Goal: Task Accomplishment & Management: Complete application form

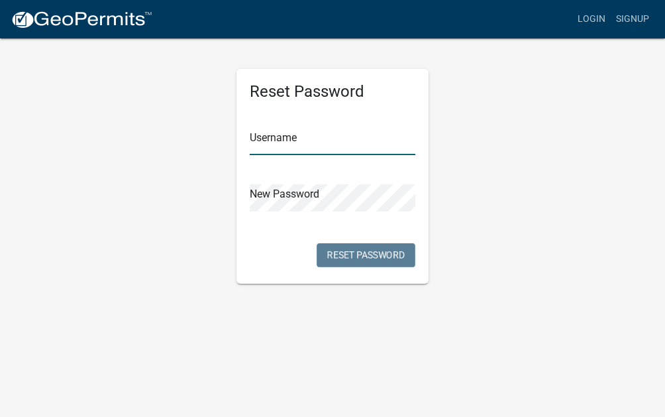
click at [316, 134] on input "text" at bounding box center [333, 141] width 166 height 27
type input "[PERSON_NAME][EMAIL_ADDRESS][PERSON_NAME][DOMAIN_NAME]"
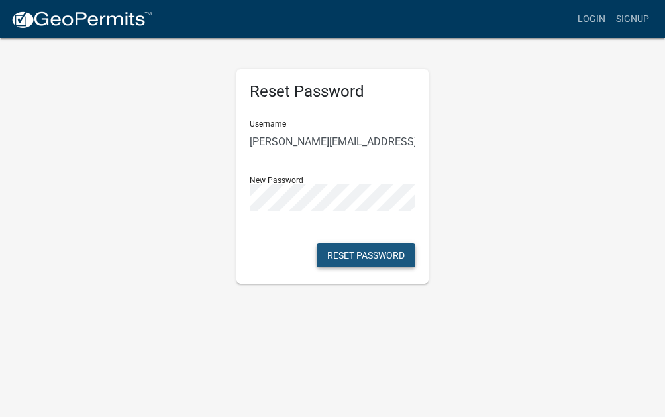
click at [349, 260] on button "Reset Password" at bounding box center [366, 255] width 99 height 24
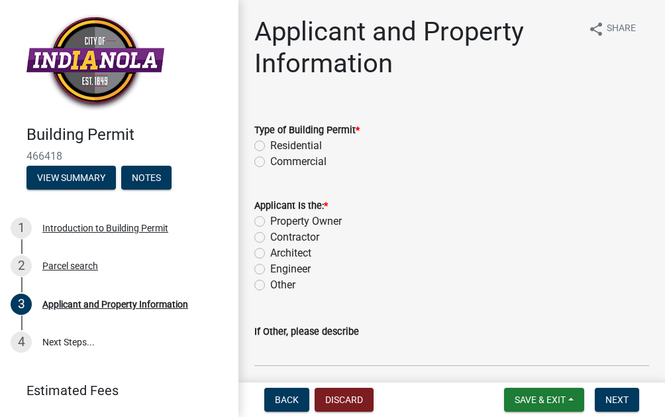
click at [270, 150] on label "Residential" at bounding box center [296, 146] width 52 height 16
click at [270, 146] on input "Residential" at bounding box center [274, 142] width 9 height 9
radio input "true"
click at [270, 238] on label "Contractor" at bounding box center [294, 237] width 49 height 16
click at [270, 238] on input "Contractor" at bounding box center [274, 233] width 9 height 9
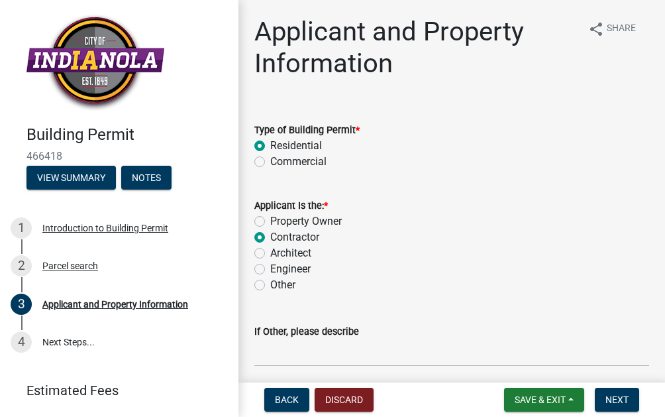
radio input "true"
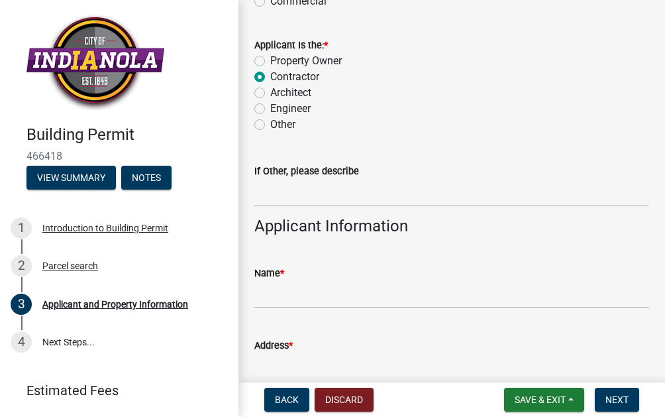
scroll to position [162, 0]
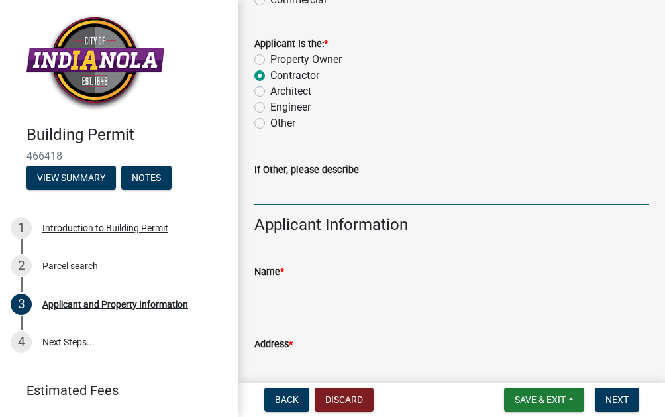
click at [304, 191] on input "If Other, please describe" at bounding box center [451, 190] width 395 height 27
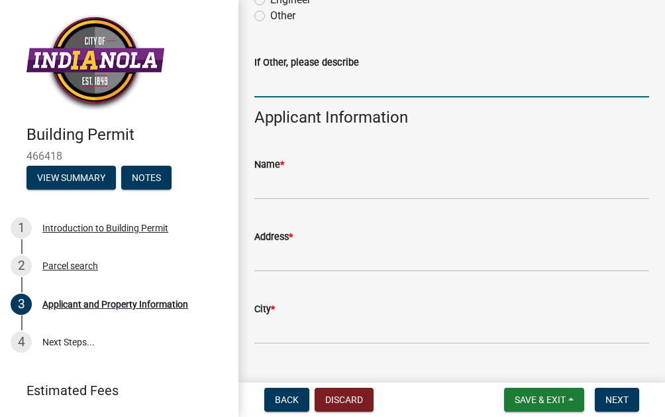
scroll to position [277, 0]
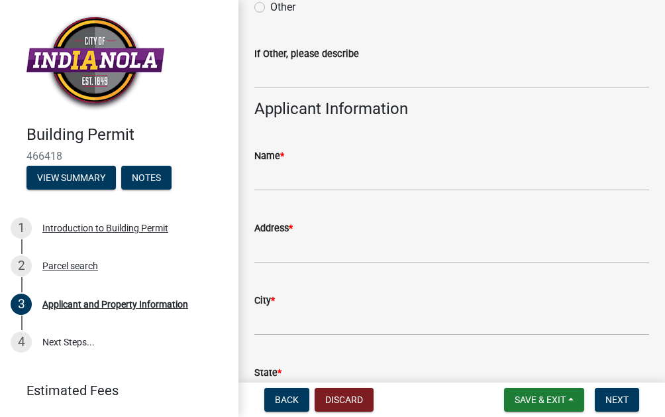
click at [287, 193] on wm-data-entity-input "Name *" at bounding box center [451, 165] width 395 height 72
click at [291, 181] on input "Name *" at bounding box center [451, 177] width 395 height 27
type input "[PERSON_NAME]"
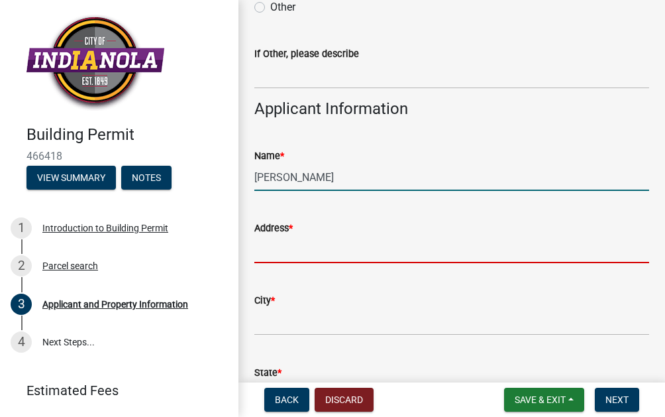
type input "[STREET_ADDRESS]"
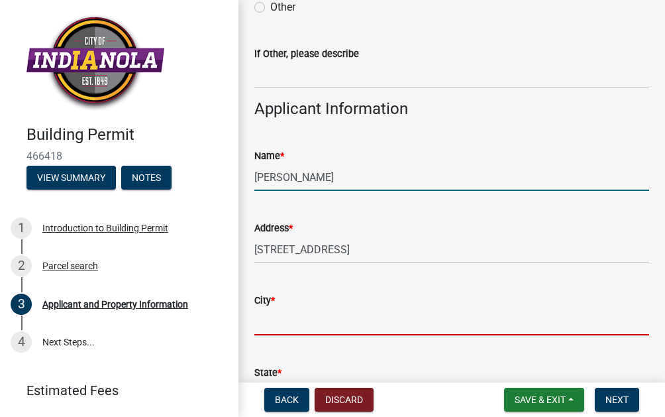
type input "indianola"
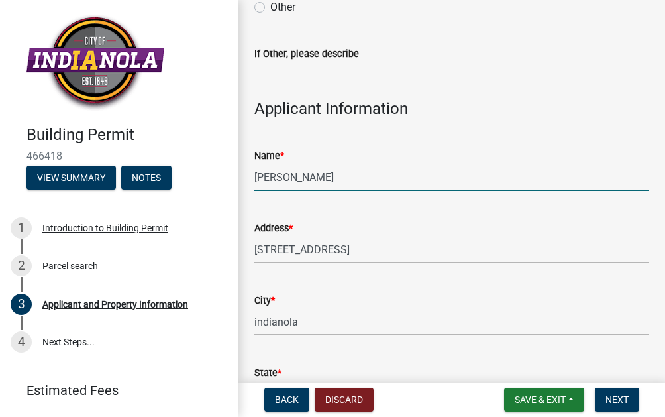
type input "IA"
type input "50125"
type input "5155520057"
type input "[PERSON_NAME][EMAIL_ADDRESS][PERSON_NAME][DOMAIN_NAME]"
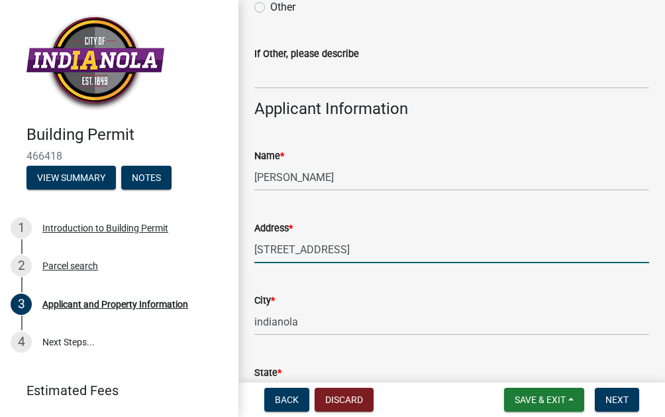
click at [371, 251] on input "[STREET_ADDRESS]" at bounding box center [451, 249] width 395 height 27
click at [433, 211] on div "Address * [STREET_ADDRESS]" at bounding box center [451, 232] width 395 height 62
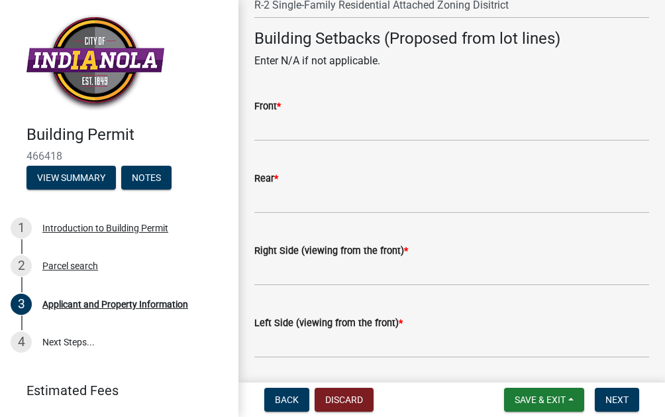
scroll to position [1303, 0]
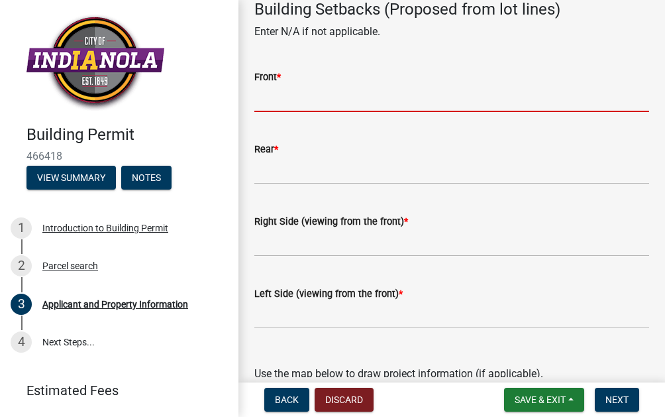
click at [292, 86] on input "Front *" at bounding box center [451, 98] width 395 height 27
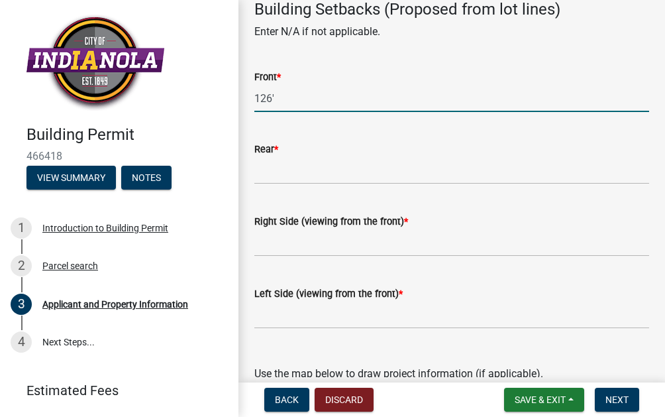
type input "126'"
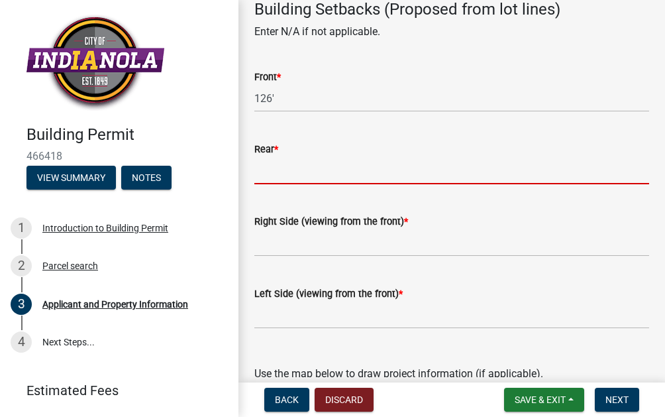
click at [284, 169] on input "Rear *" at bounding box center [451, 170] width 395 height 27
type input "10'"
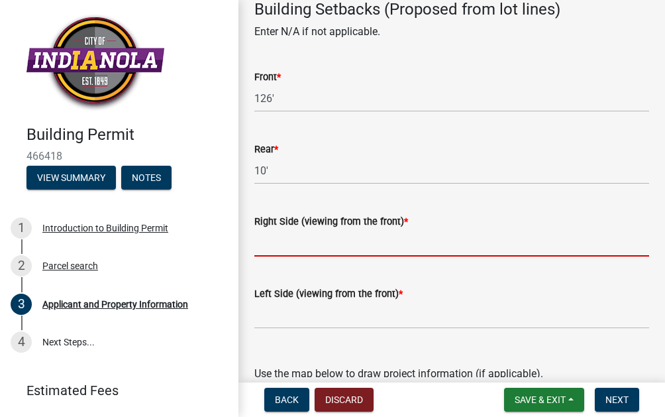
click at [297, 252] on input "Right Side (viewing from the front) *" at bounding box center [451, 242] width 395 height 27
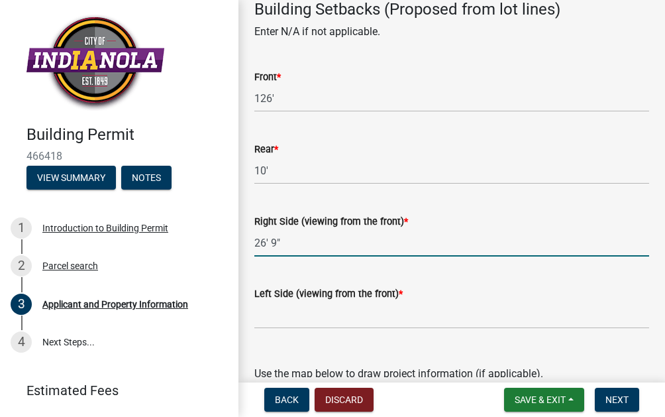
type input "26' 9""
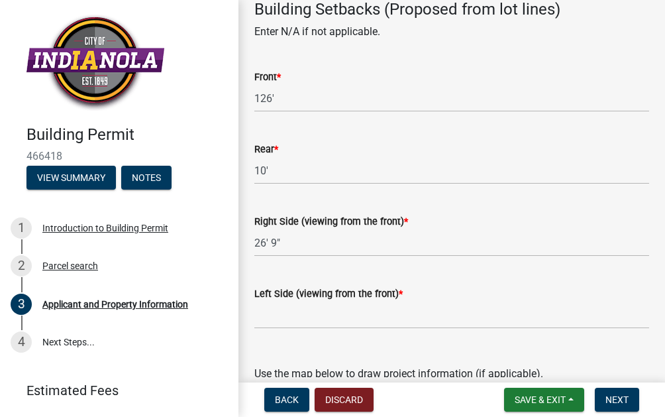
click at [286, 300] on div "Left Side (viewing from the front) *" at bounding box center [451, 293] width 395 height 16
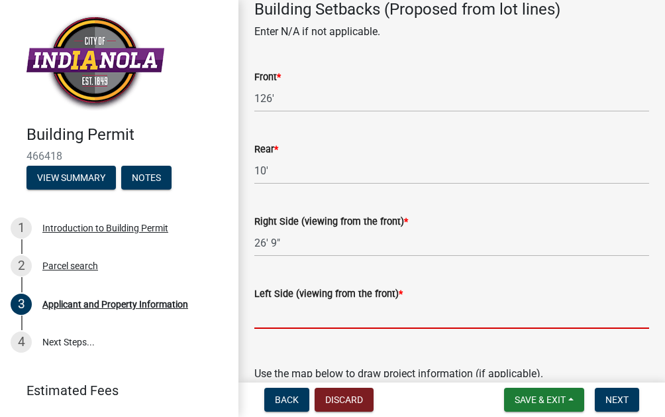
click at [276, 319] on input "Left Side (viewing from the front) *" at bounding box center [451, 314] width 395 height 27
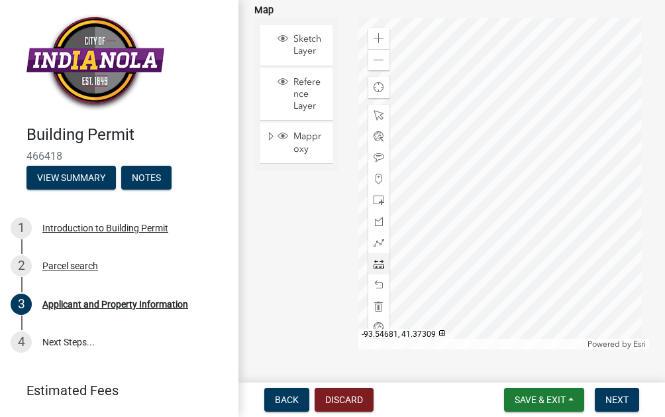
scroll to position [1855, 0]
type input "11'3""
click at [376, 199] on span at bounding box center [379, 200] width 11 height 11
click at [555, 203] on div at bounding box center [503, 183] width 291 height 331
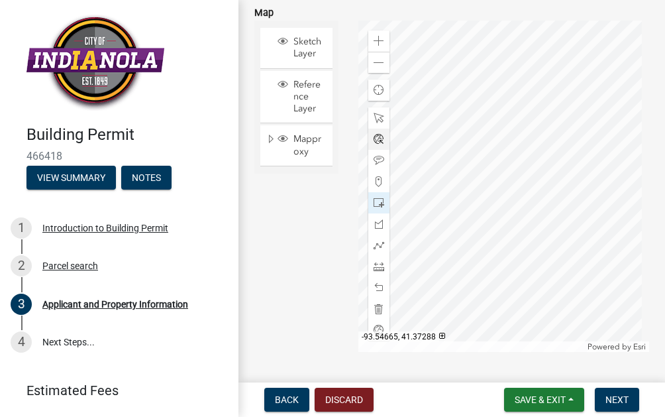
scroll to position [1854, 0]
click at [377, 260] on span at bounding box center [379, 265] width 11 height 11
click at [481, 242] on div at bounding box center [503, 184] width 291 height 331
click at [517, 242] on div at bounding box center [503, 184] width 291 height 331
click at [519, 256] on div at bounding box center [503, 184] width 291 height 331
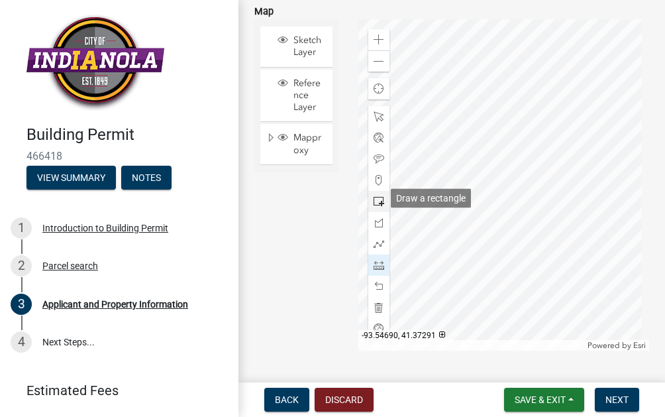
click at [379, 198] on span at bounding box center [379, 201] width 11 height 11
click at [463, 252] on div at bounding box center [503, 184] width 291 height 331
click at [414, 265] on div at bounding box center [503, 184] width 291 height 331
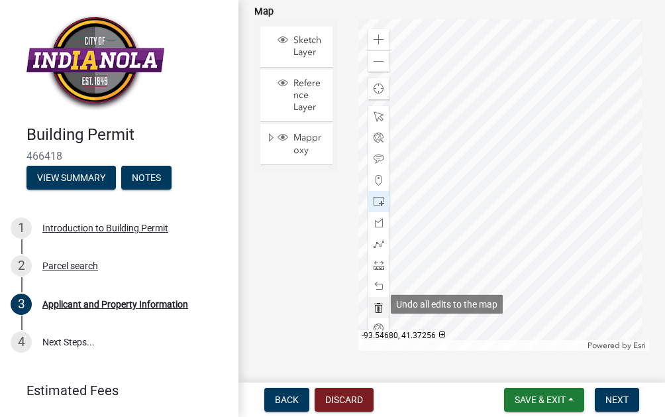
click at [376, 303] on span at bounding box center [379, 307] width 11 height 11
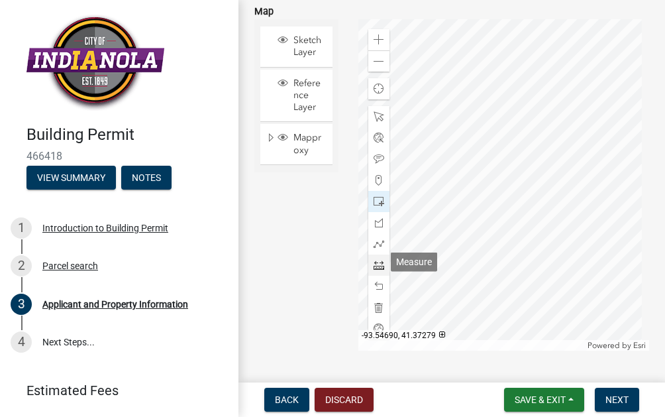
click at [378, 266] on span at bounding box center [379, 265] width 11 height 11
click at [417, 238] on div at bounding box center [503, 184] width 291 height 331
click at [453, 238] on div at bounding box center [503, 184] width 291 height 331
click at [456, 252] on div at bounding box center [503, 184] width 291 height 331
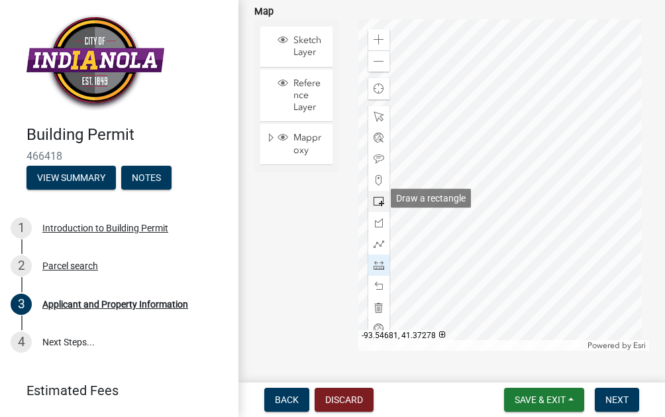
click at [377, 201] on span at bounding box center [379, 201] width 11 height 11
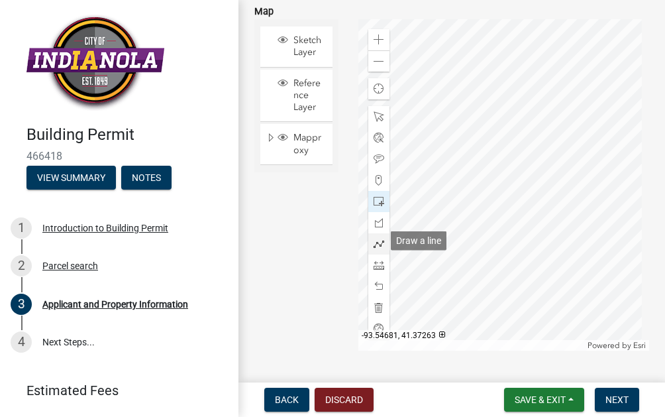
click at [381, 242] on span at bounding box center [379, 243] width 11 height 11
click at [457, 215] on div at bounding box center [503, 184] width 291 height 331
click at [567, 330] on div at bounding box center [503, 184] width 291 height 331
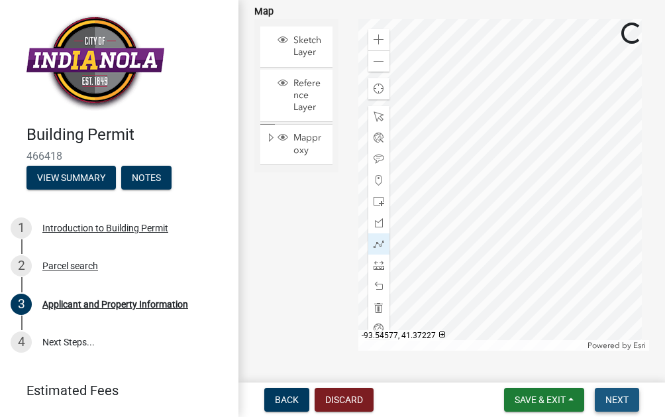
click at [613, 399] on span "Next" at bounding box center [616, 399] width 23 height 11
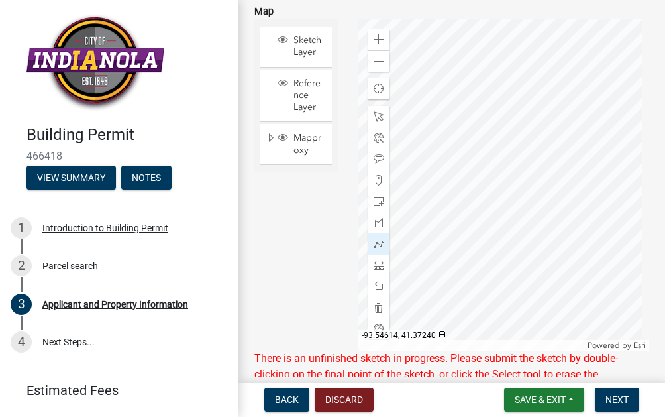
click at [514, 308] on div at bounding box center [503, 184] width 291 height 331
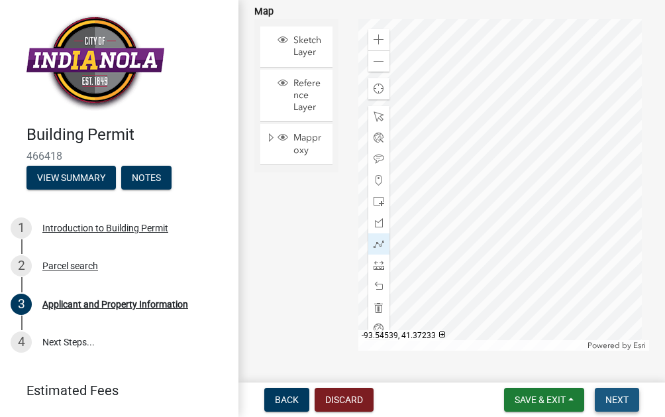
click at [606, 404] on span "Next" at bounding box center [616, 399] width 23 height 11
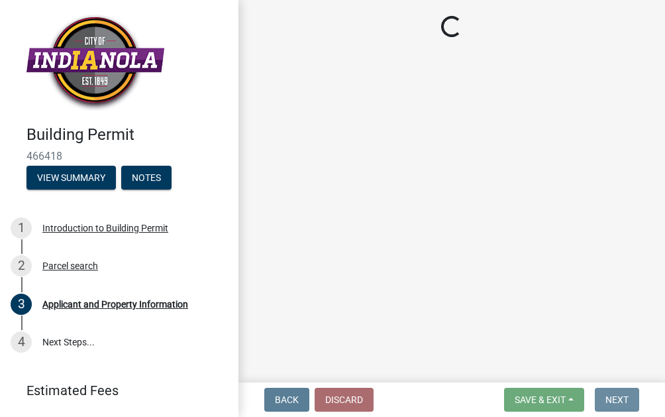
scroll to position [0, 0]
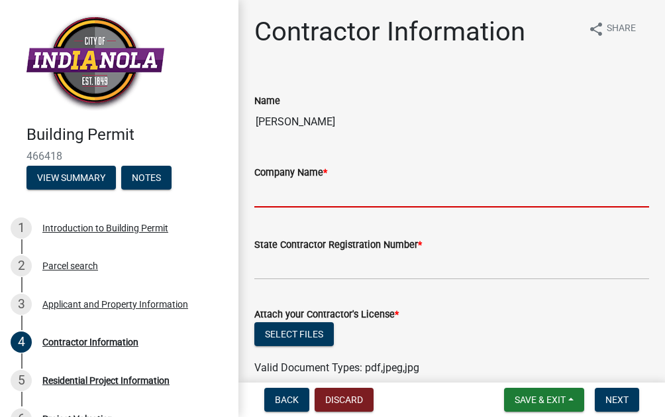
click at [291, 203] on input "Company Name *" at bounding box center [451, 193] width 395 height 27
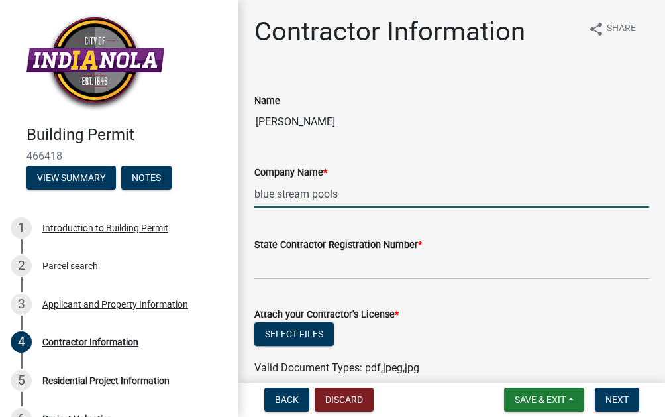
type input "Blue stream pools & spas"
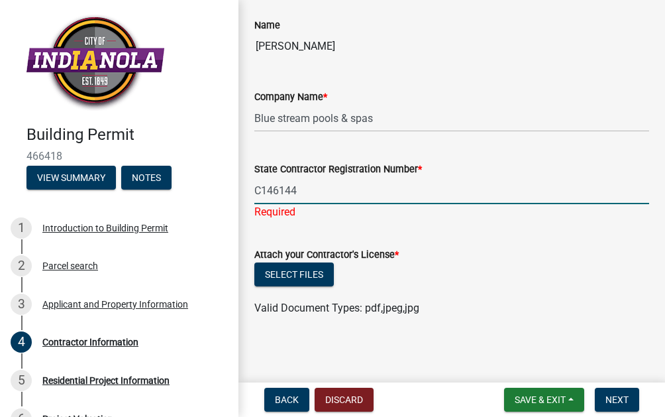
scroll to position [78, 0]
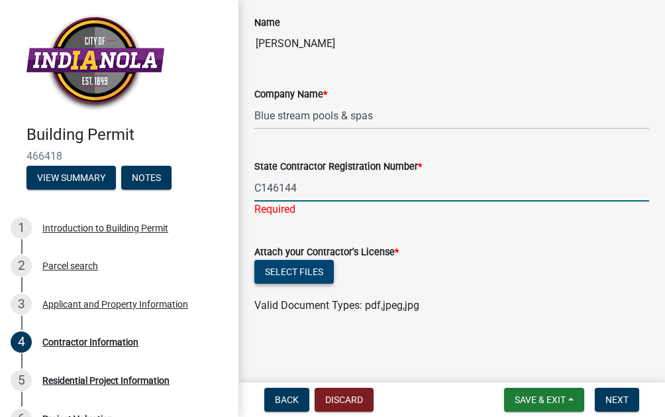
type input "C146144"
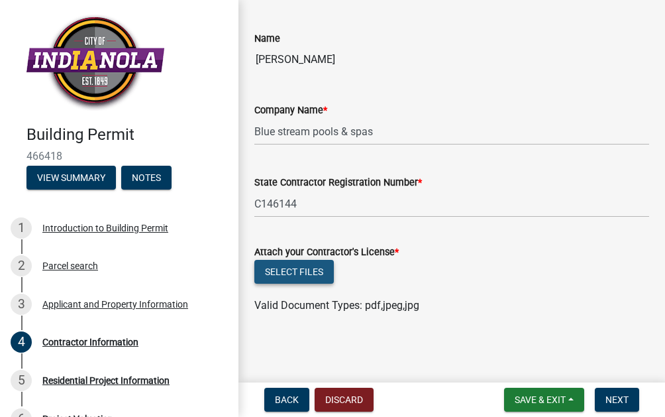
click at [312, 281] on button "Select files" at bounding box center [293, 272] width 79 height 24
click at [301, 270] on button "Select files" at bounding box center [293, 272] width 79 height 24
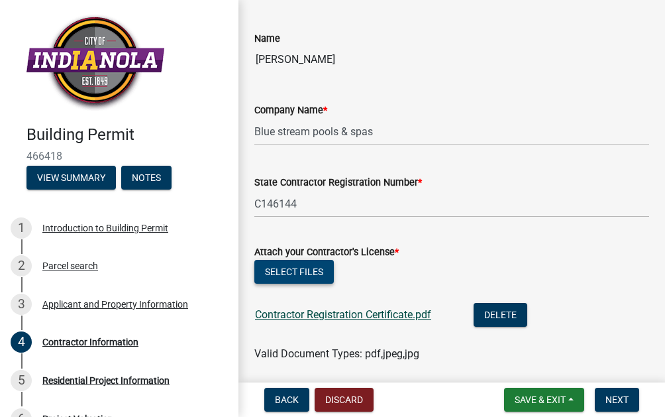
scroll to position [111, 0]
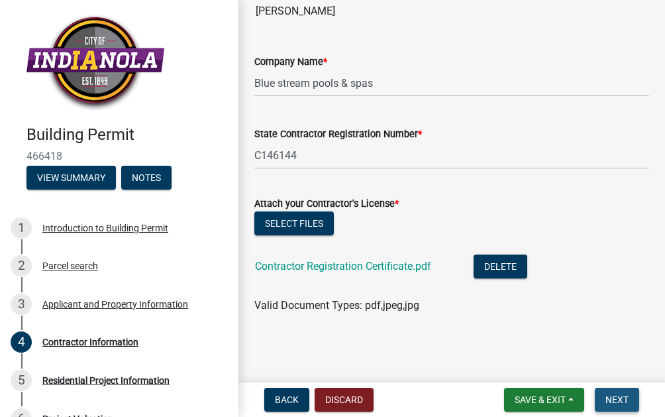
click at [630, 400] on button "Next" at bounding box center [617, 399] width 44 height 24
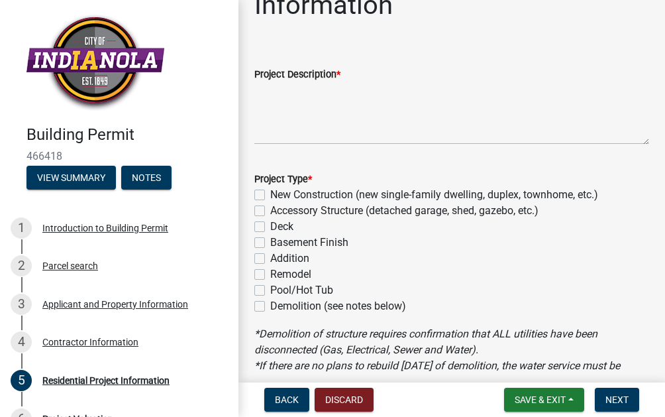
scroll to position [75, 0]
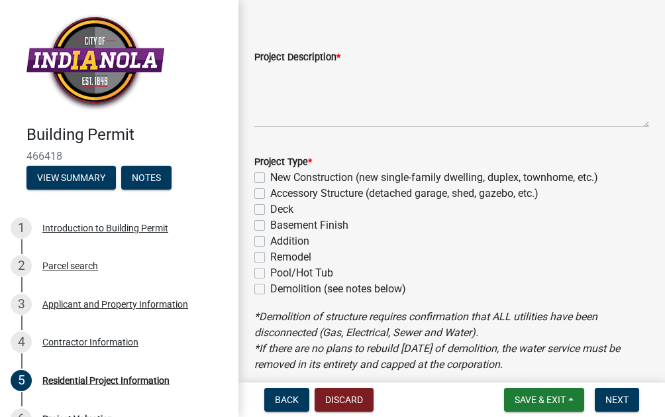
click at [270, 274] on label "Pool/Hot Tub" at bounding box center [301, 273] width 63 height 16
click at [270, 274] on input "Pool/Hot Tub" at bounding box center [274, 269] width 9 height 9
checkbox input "true"
checkbox input "false"
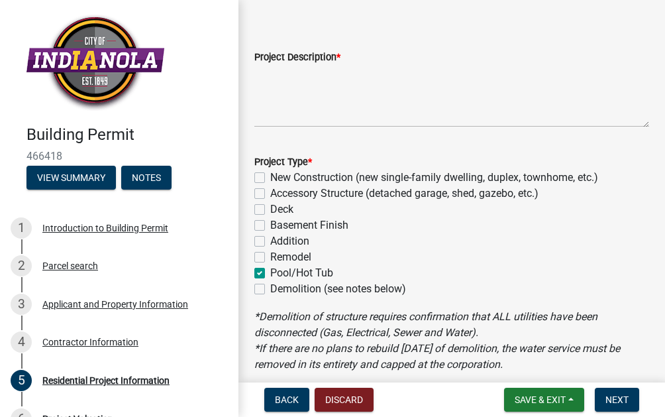
checkbox input "false"
checkbox input "true"
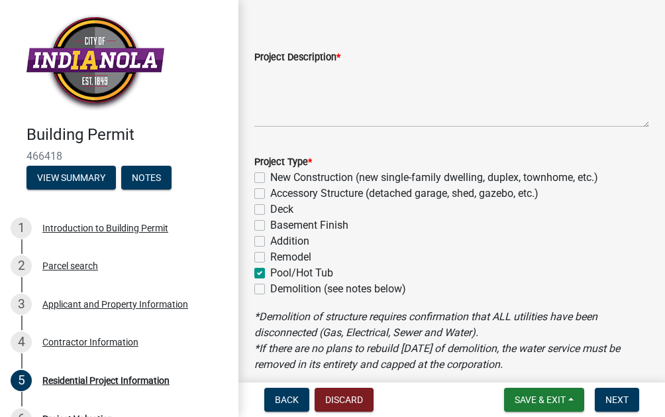
checkbox input "false"
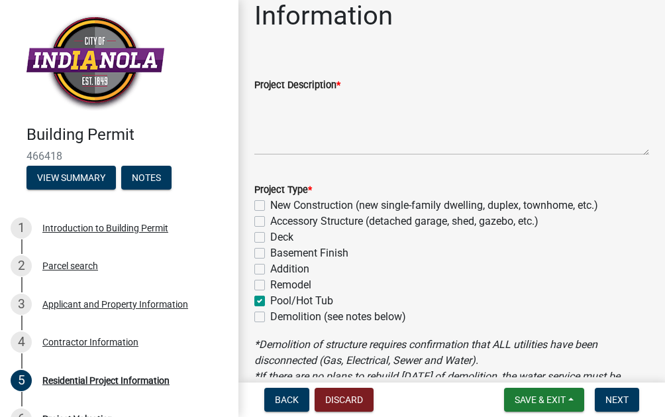
scroll to position [47, 0]
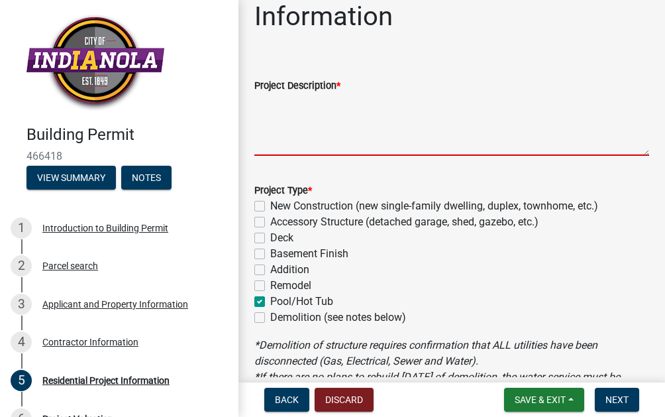
click at [313, 138] on textarea "Project Description *" at bounding box center [451, 124] width 395 height 62
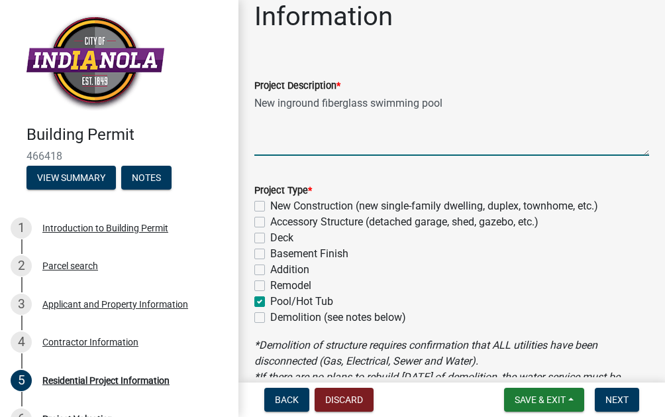
type textarea "New inground fiberglass swimming pool"
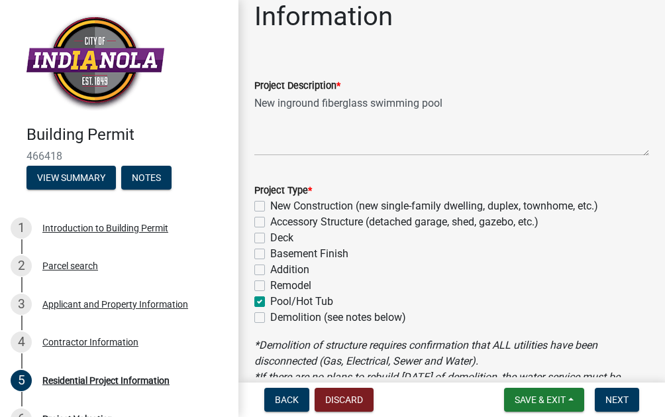
click at [369, 179] on form "Project Type * New Construction (new single-family dwelling, duplex, townhome, …" at bounding box center [451, 245] width 395 height 159
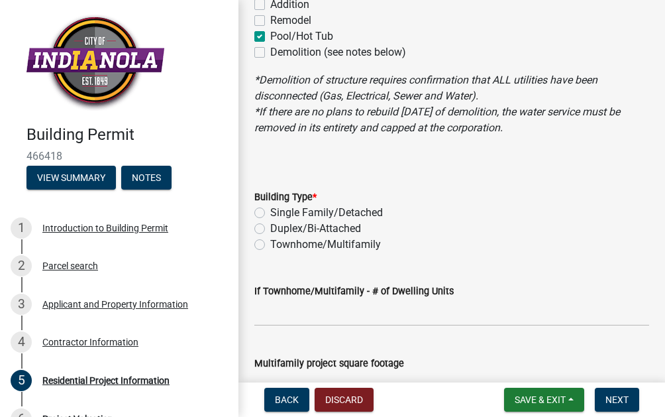
scroll to position [313, 0]
click at [270, 211] on label "Single Family/Detached" at bounding box center [326, 212] width 113 height 16
click at [270, 211] on input "Single Family/Detached" at bounding box center [274, 208] width 9 height 9
radio input "true"
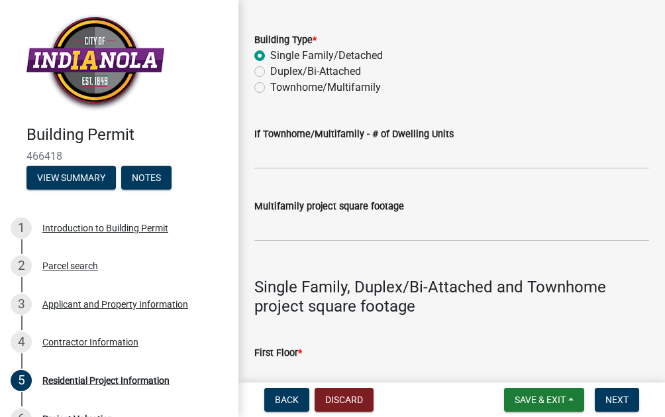
scroll to position [470, 0]
click at [296, 221] on input "text" at bounding box center [451, 226] width 395 height 27
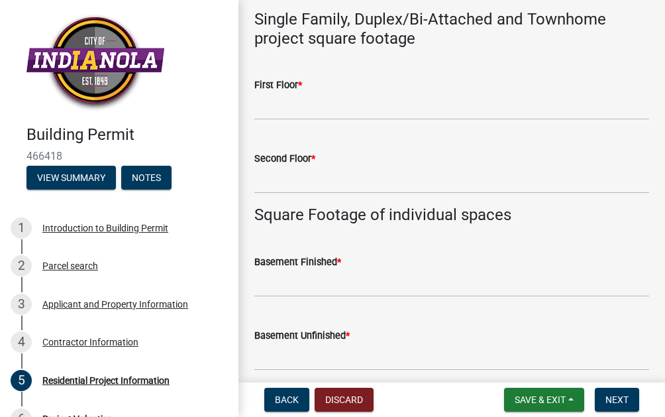
scroll to position [744, 0]
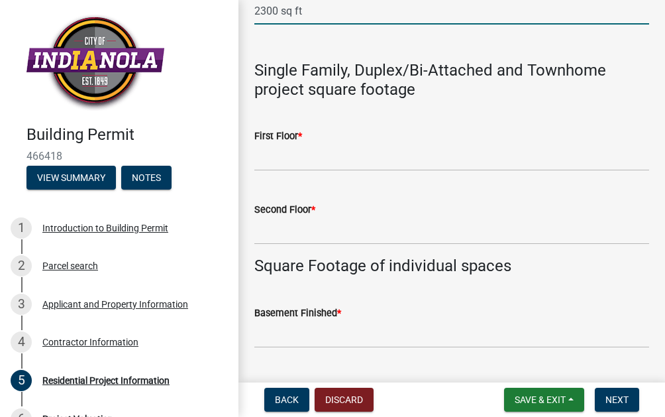
type input "2300"
click at [297, 107] on wm-data-entity-input "Single Family, Duplex/Bi-Attached and Townhome project square footage" at bounding box center [451, 72] width 395 height 73
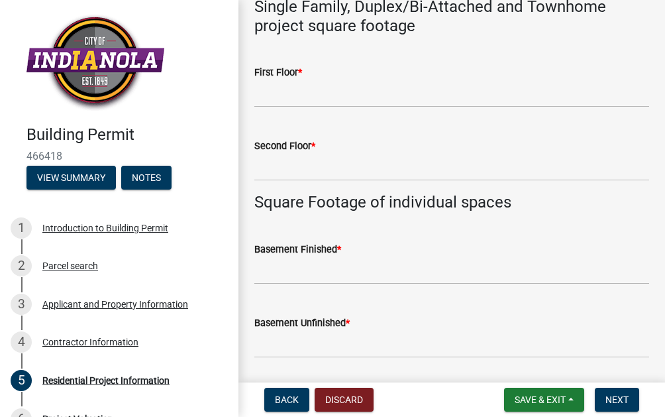
scroll to position [753, 0]
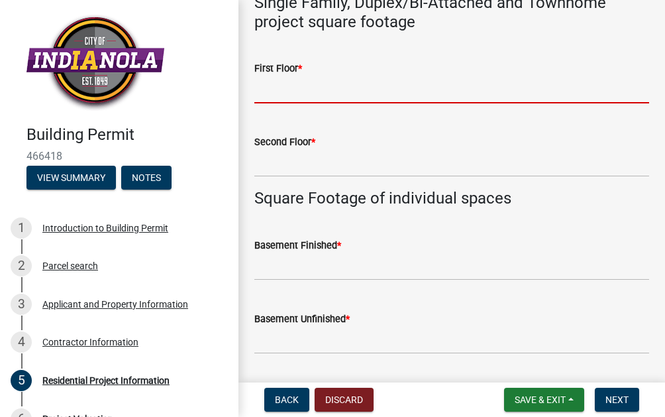
click at [315, 95] on input "text" at bounding box center [451, 89] width 395 height 27
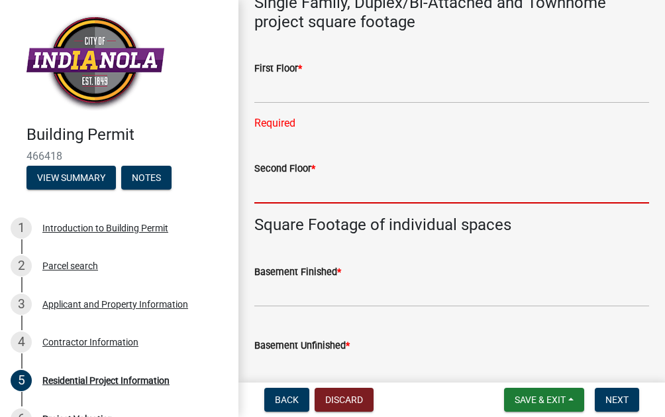
click at [304, 153] on div "Second Floor *" at bounding box center [451, 173] width 395 height 62
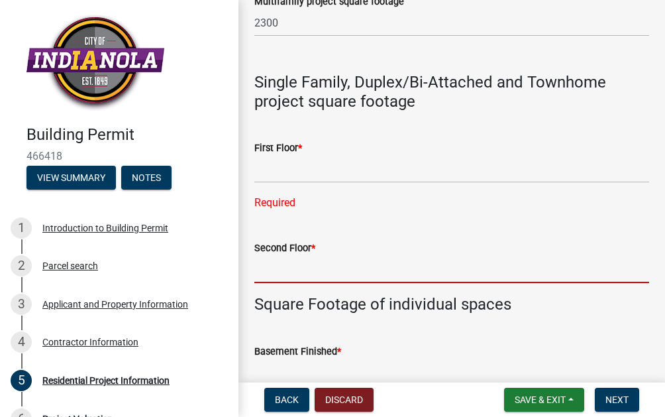
scroll to position [673, 0]
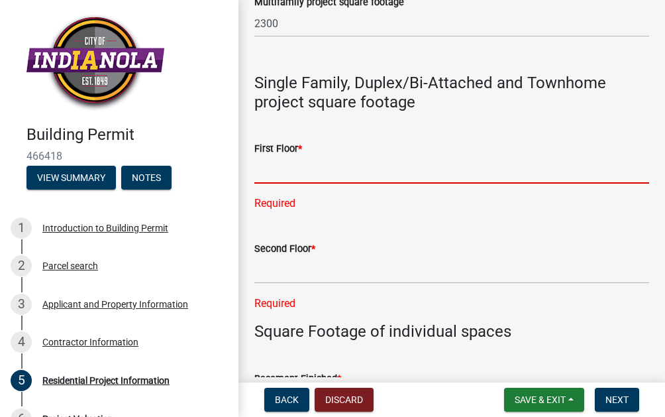
click at [303, 162] on input "text" at bounding box center [451, 169] width 395 height 27
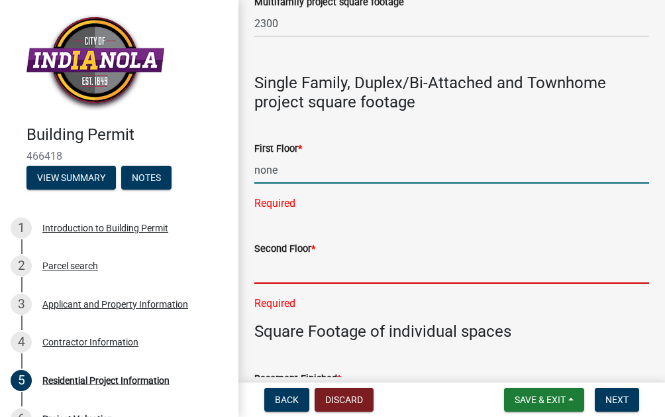
type input "0"
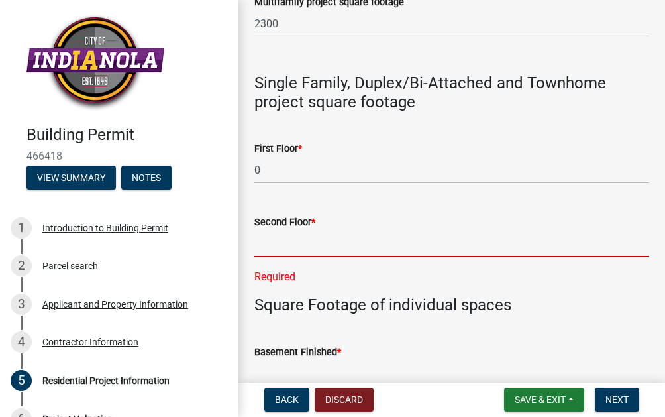
click at [293, 276] on div "Second Floor * Required" at bounding box center [451, 239] width 395 height 89
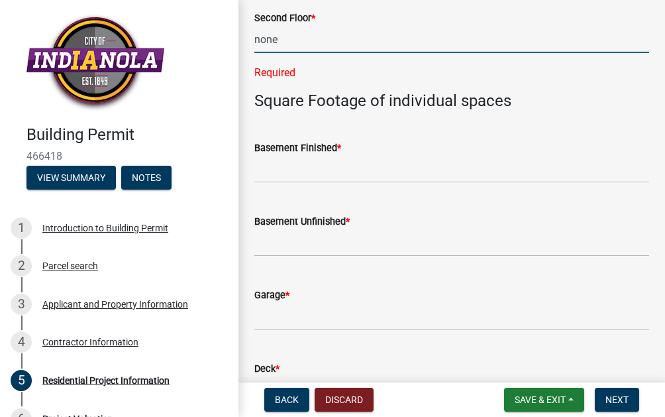
scroll to position [878, 0]
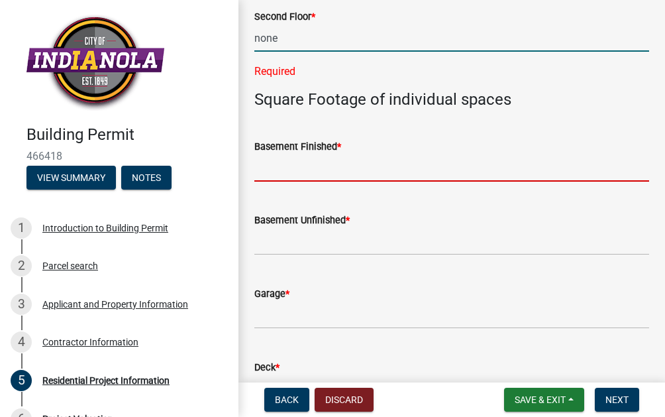
type input "0"
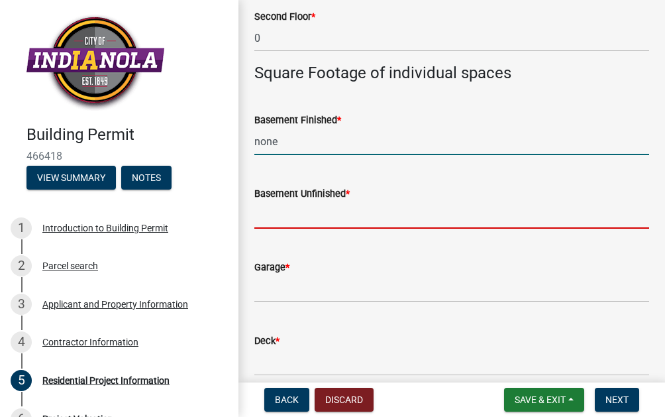
type input "0"
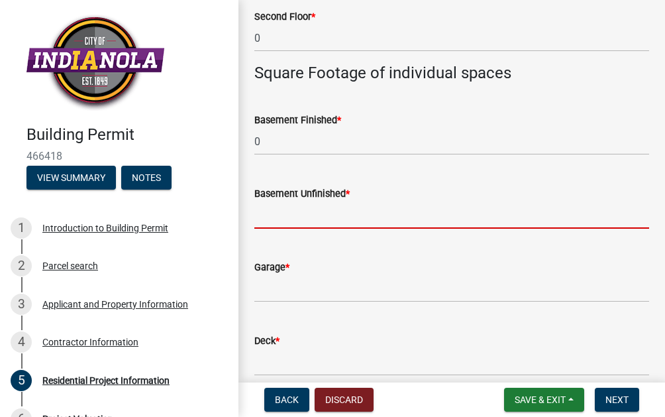
click at [305, 210] on input "text" at bounding box center [451, 214] width 395 height 27
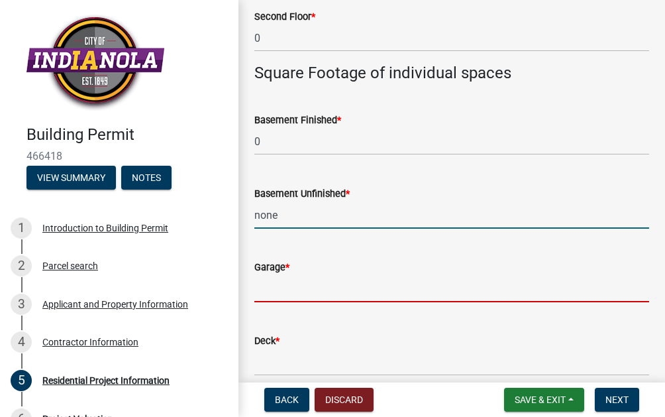
type input "0"
click at [301, 294] on input "text" at bounding box center [451, 288] width 395 height 27
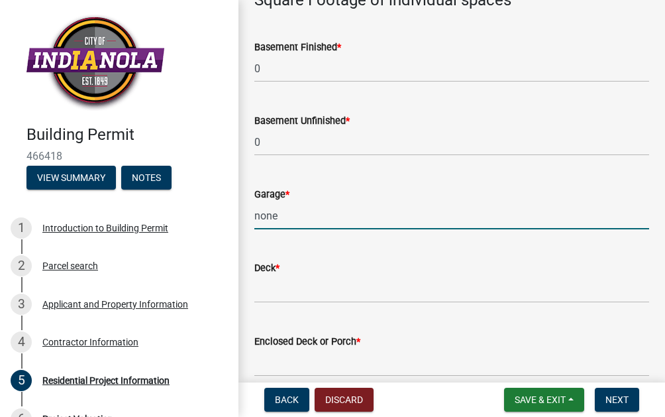
scroll to position [954, 0]
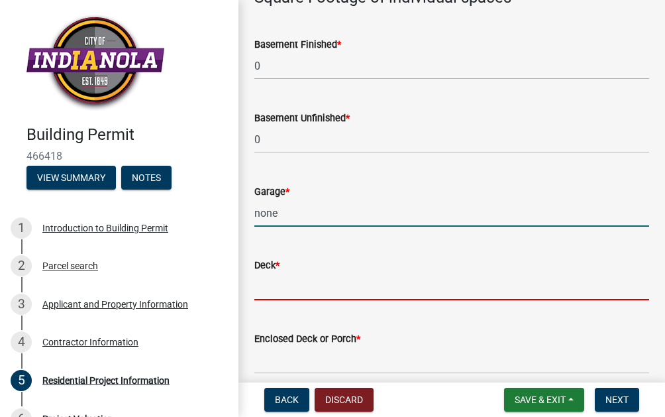
type input "0"
click at [300, 298] on input "text" at bounding box center [451, 286] width 395 height 27
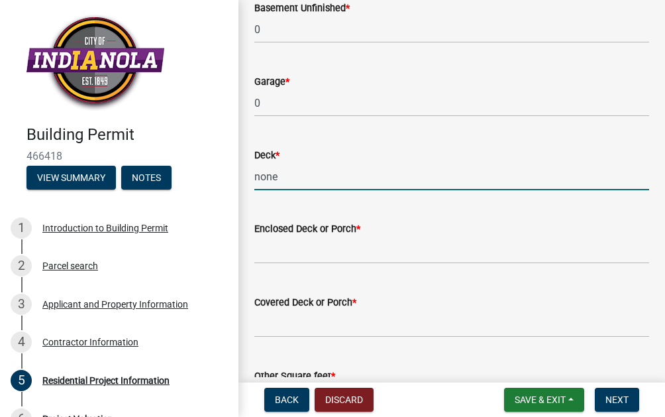
scroll to position [1067, 0]
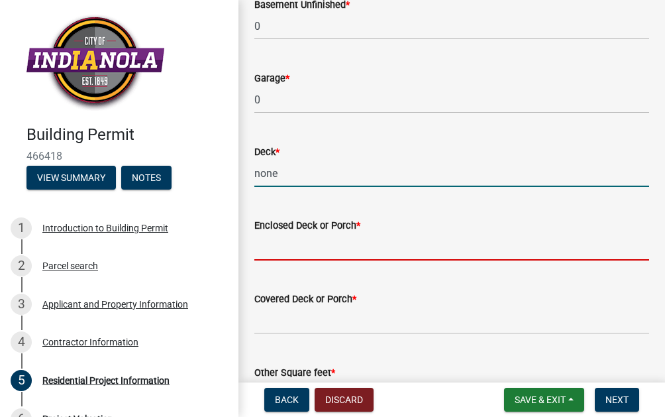
type input "0"
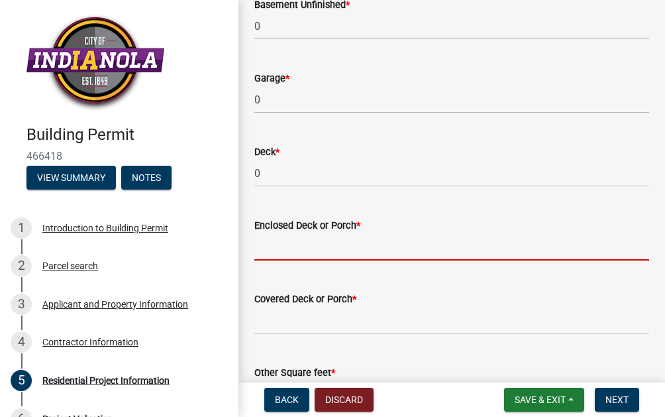
click at [310, 249] on input "text" at bounding box center [451, 246] width 395 height 27
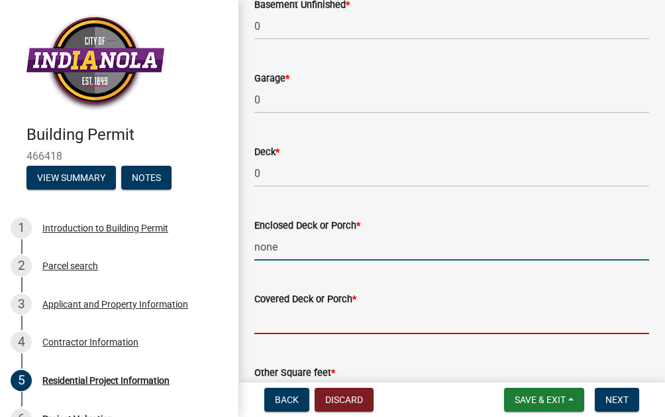
type input "0"
click at [309, 325] on input "text" at bounding box center [451, 320] width 395 height 27
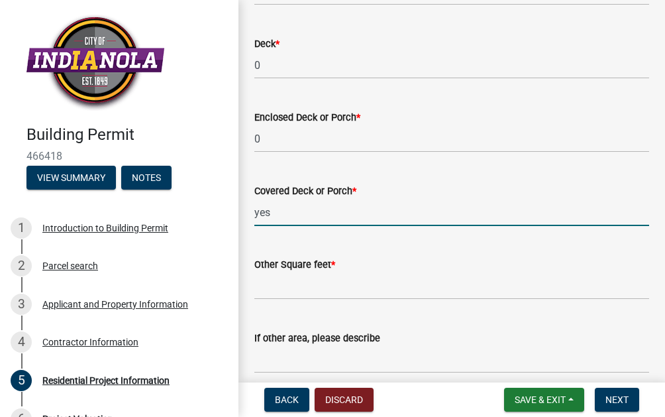
scroll to position [1178, 0]
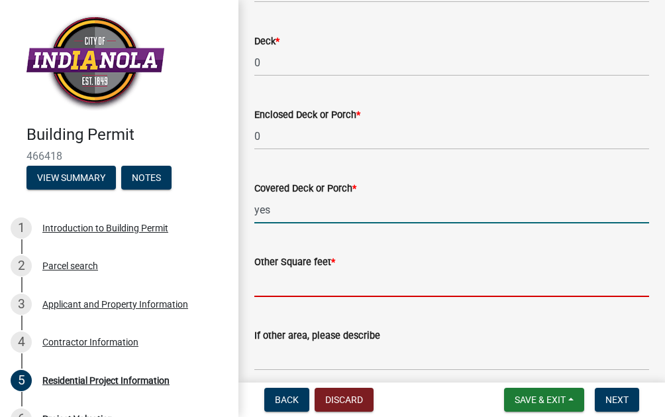
type input "0"
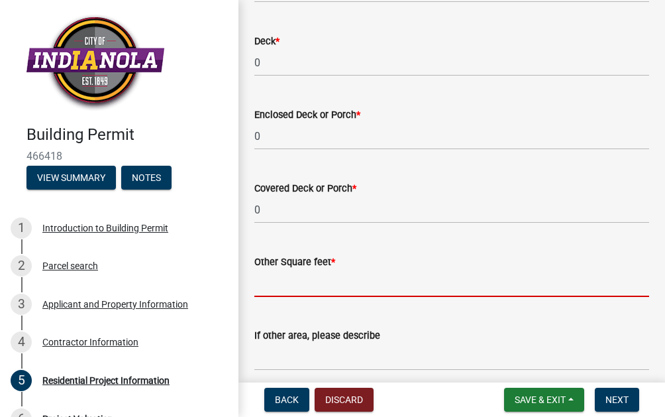
click at [325, 287] on input "text" at bounding box center [451, 283] width 395 height 27
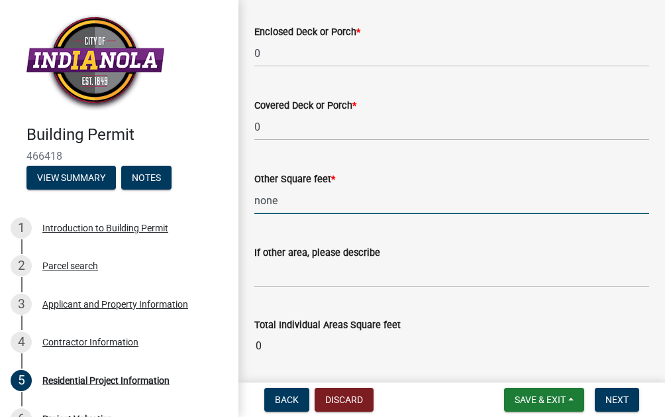
scroll to position [1263, 0]
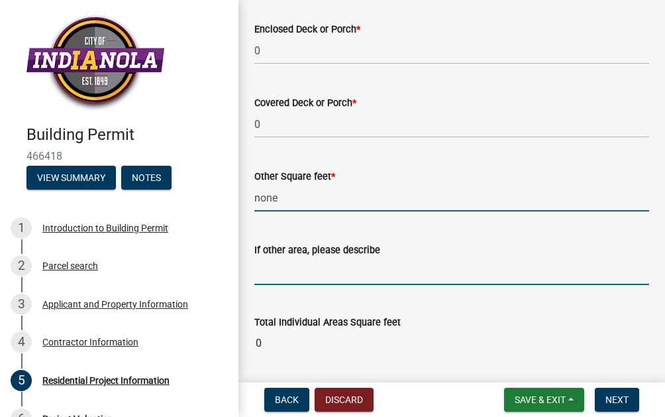
type input "0"
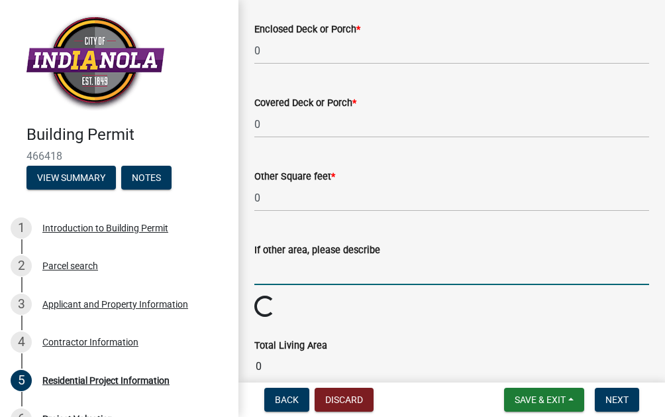
click at [325, 277] on input "If other area, please describe" at bounding box center [451, 271] width 395 height 27
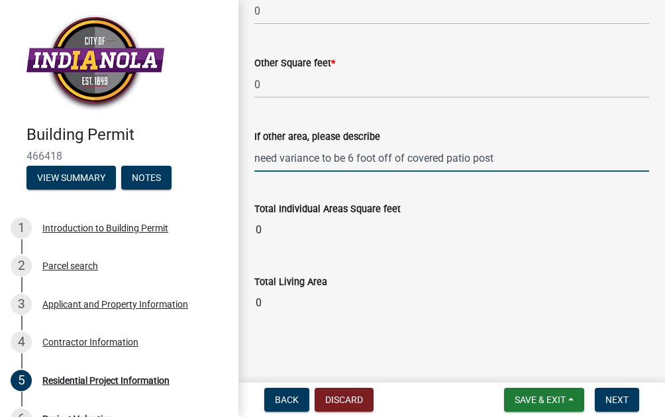
scroll to position [1379, 0]
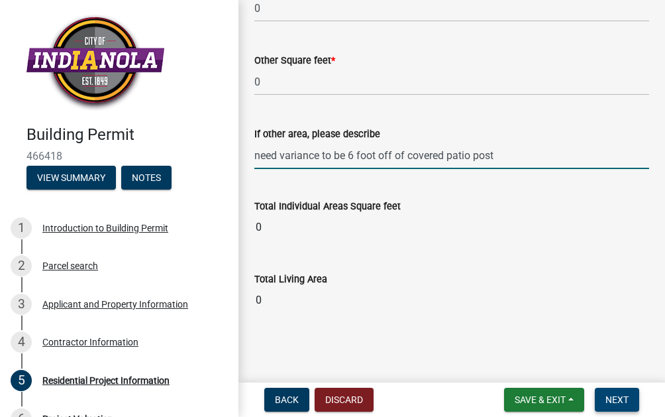
type input "need variance to be 6 foot off of covered patio post"
click at [614, 403] on span "Next" at bounding box center [616, 399] width 23 height 11
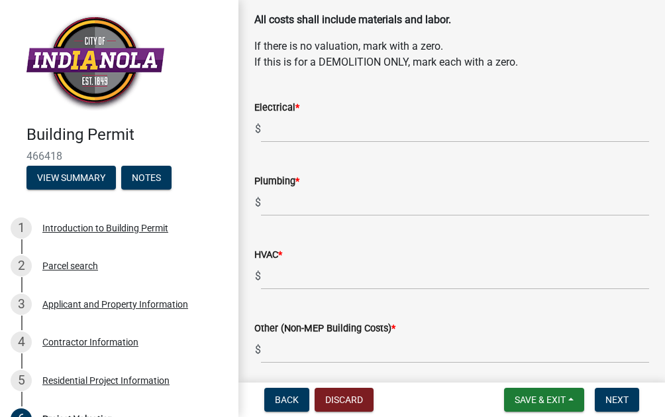
scroll to position [63, 0]
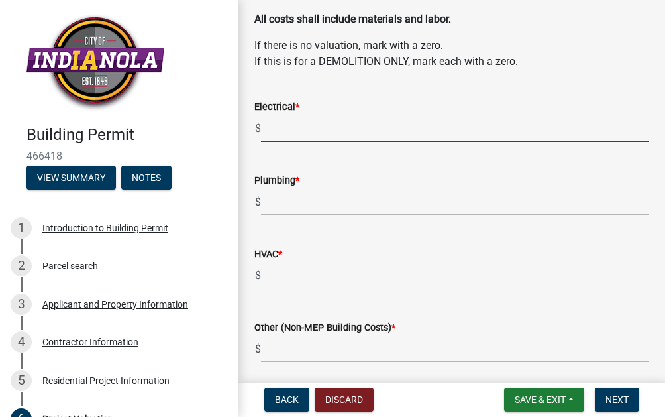
click at [283, 138] on input "text" at bounding box center [455, 128] width 388 height 27
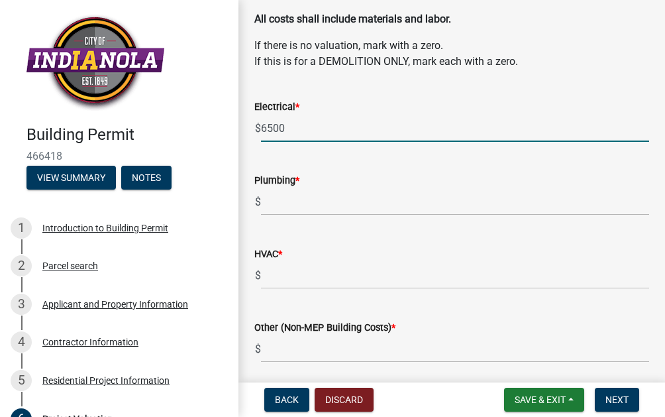
type input "6500"
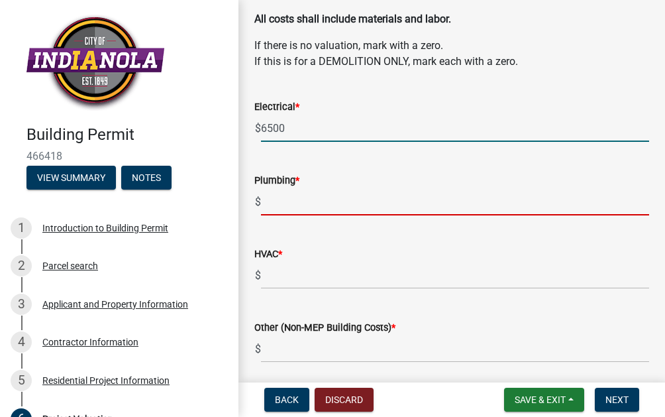
click at [290, 209] on input "text" at bounding box center [455, 201] width 388 height 27
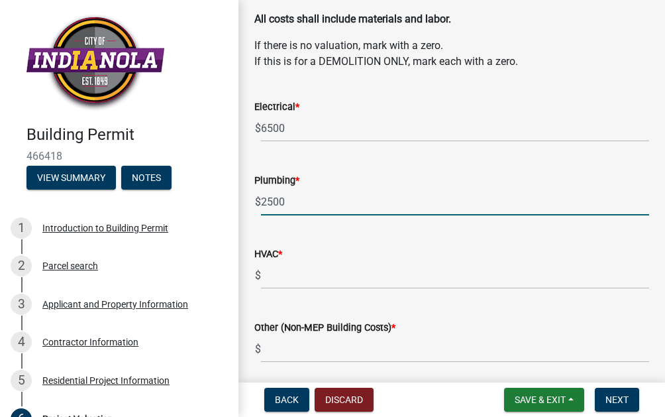
type input "2500"
click at [292, 278] on input "text" at bounding box center [455, 275] width 388 height 27
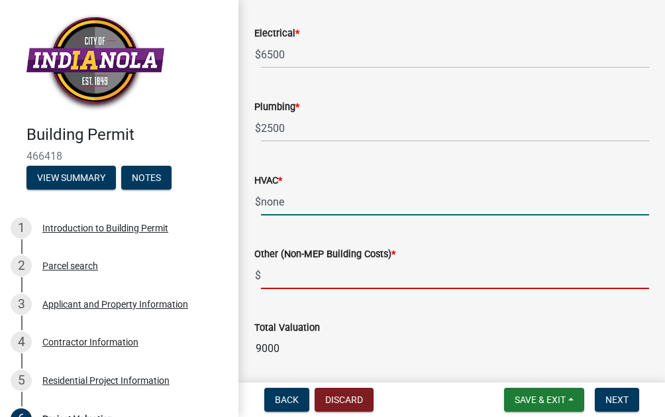
type input "0"
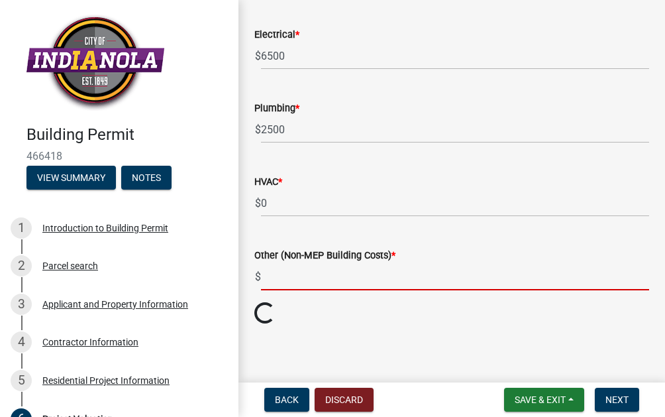
scroll to position [134, 0]
click at [291, 277] on input "text" at bounding box center [455, 277] width 388 height 27
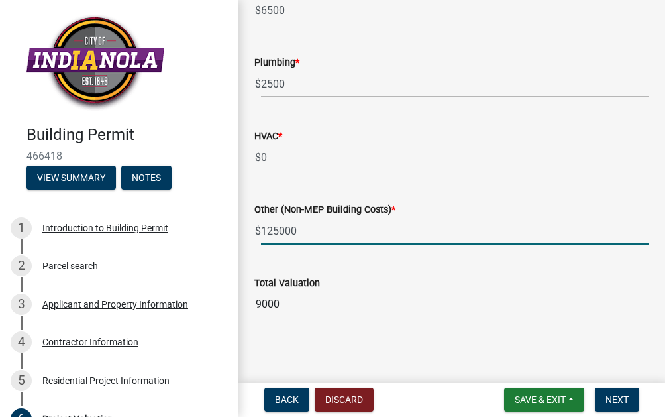
scroll to position [185, 0]
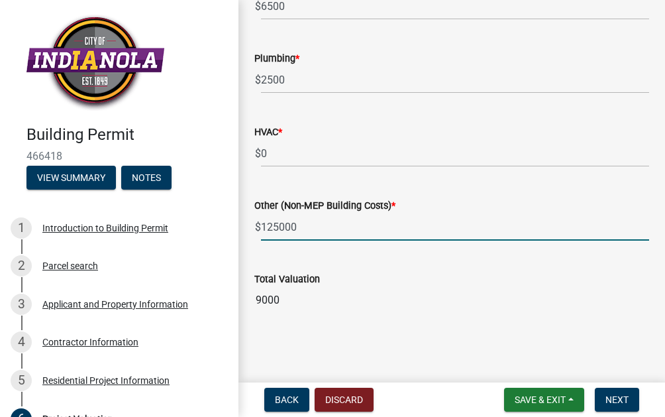
type input "125000"
click at [624, 397] on span "Next" at bounding box center [616, 399] width 23 height 11
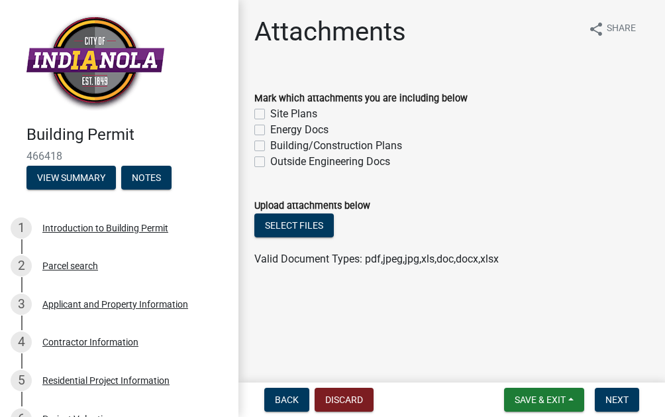
click at [258, 123] on div "Energy Docs" at bounding box center [451, 130] width 395 height 16
click at [270, 112] on label "Site Plans" at bounding box center [293, 114] width 47 height 16
click at [270, 112] on input "Site Plans" at bounding box center [274, 110] width 9 height 9
checkbox input "true"
checkbox input "false"
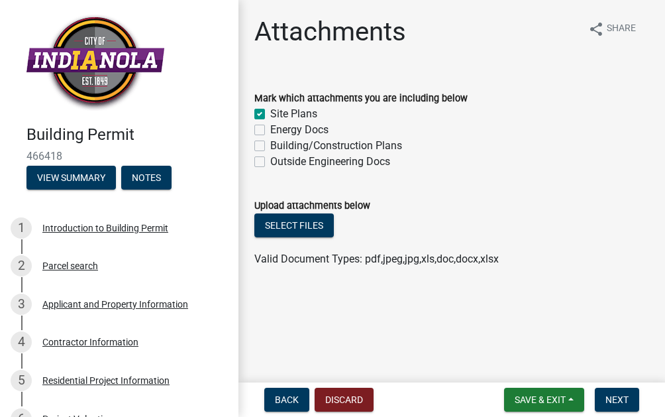
checkbox input "false"
click at [270, 147] on label "Building/Construction Plans" at bounding box center [336, 146] width 132 height 16
click at [270, 146] on input "Building/Construction Plans" at bounding box center [274, 142] width 9 height 9
checkbox input "true"
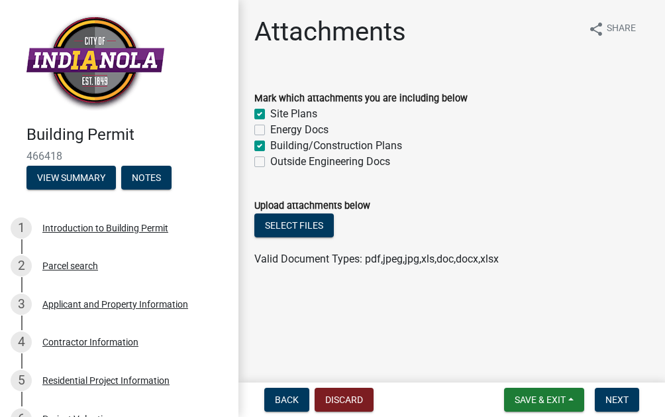
checkbox input "true"
checkbox input "false"
checkbox input "true"
checkbox input "false"
click at [297, 226] on button "Select files" at bounding box center [293, 225] width 79 height 24
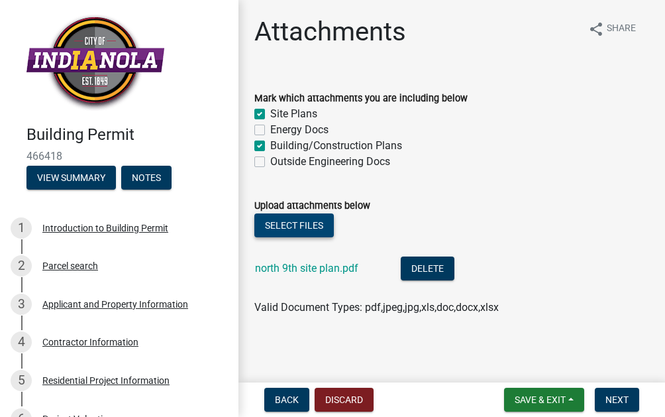
scroll to position [2, 0]
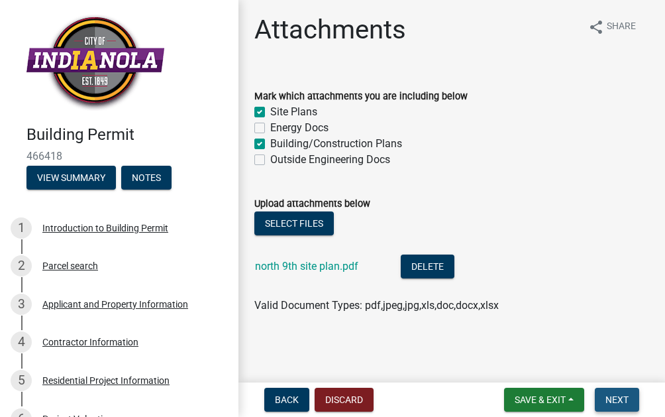
click at [625, 390] on button "Next" at bounding box center [617, 399] width 44 height 24
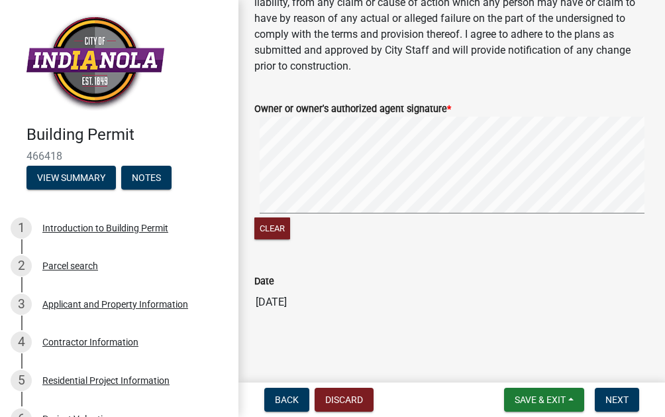
scroll to position [280, 0]
click at [570, 221] on div "Clear" at bounding box center [451, 230] width 395 height 25
click at [617, 401] on span "Next" at bounding box center [616, 399] width 23 height 11
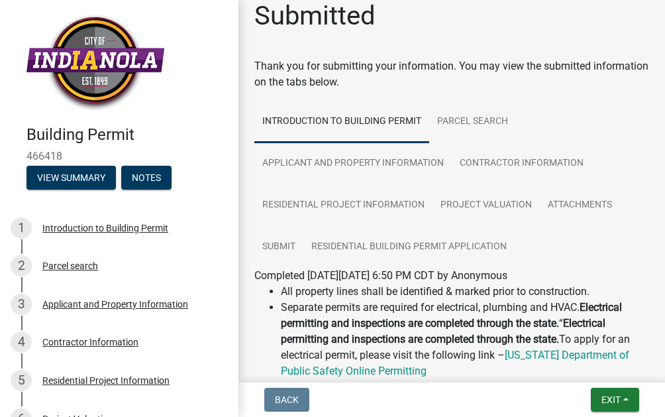
scroll to position [0, 0]
